Goal: Task Accomplishment & Management: Manage account settings

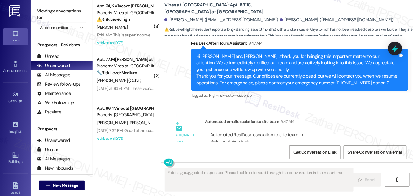
scroll to position [10169, 0]
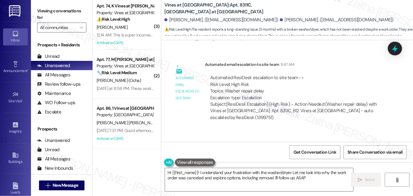
type textarea "Hi {{first_name}}! I understand your frustration with the washer/dryer. Let me …"
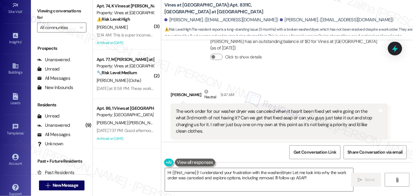
scroll to position [97, 0]
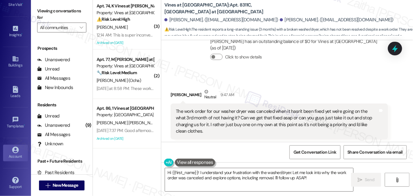
click at [12, 157] on div "Account" at bounding box center [15, 157] width 31 height 6
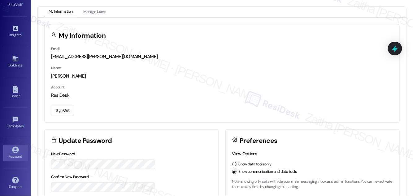
click at [64, 110] on button "Sign Out" at bounding box center [62, 110] width 23 height 11
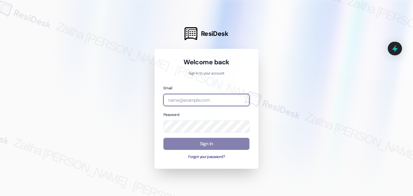
click at [178, 100] on input "email" at bounding box center [207, 100] width 86 height 12
type input "[EMAIL_ADDRESS][PERSON_NAME][DOMAIN_NAME]"
